Goal: Find specific page/section: Find specific page/section

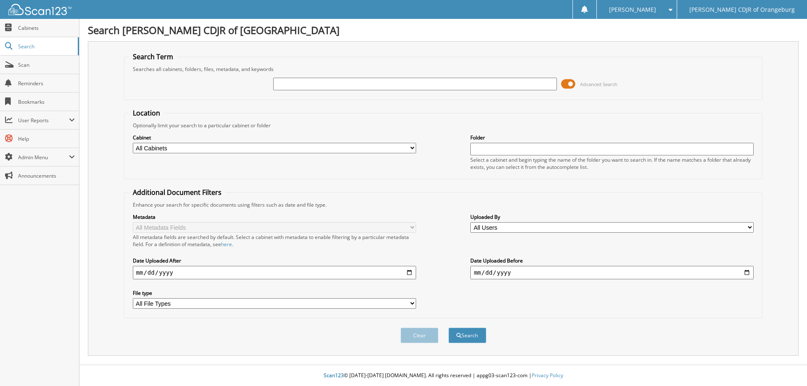
click at [295, 84] on input "text" at bounding box center [414, 84] width 283 height 13
type input "[PERSON_NAME]"
click at [448, 328] on button "Search" at bounding box center [467, 336] width 38 height 16
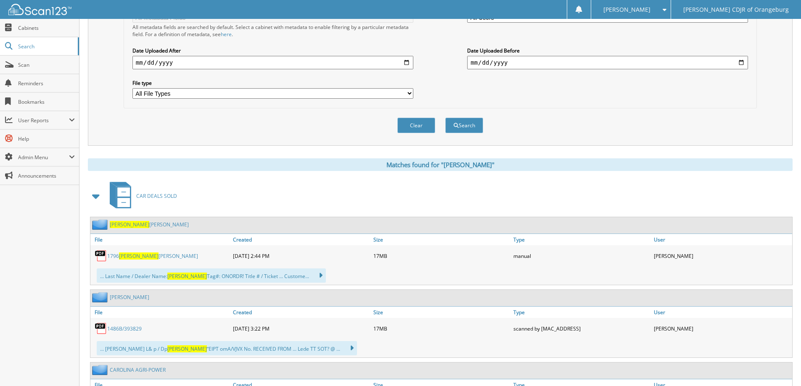
click at [135, 255] on link "1796 [PERSON_NAME]" at bounding box center [152, 256] width 91 height 7
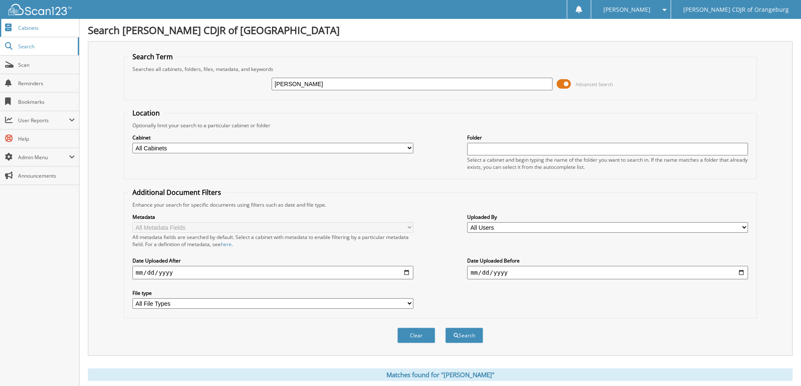
click at [36, 26] on span "Cabinets" at bounding box center [46, 27] width 57 height 7
